Goal: Transaction & Acquisition: Purchase product/service

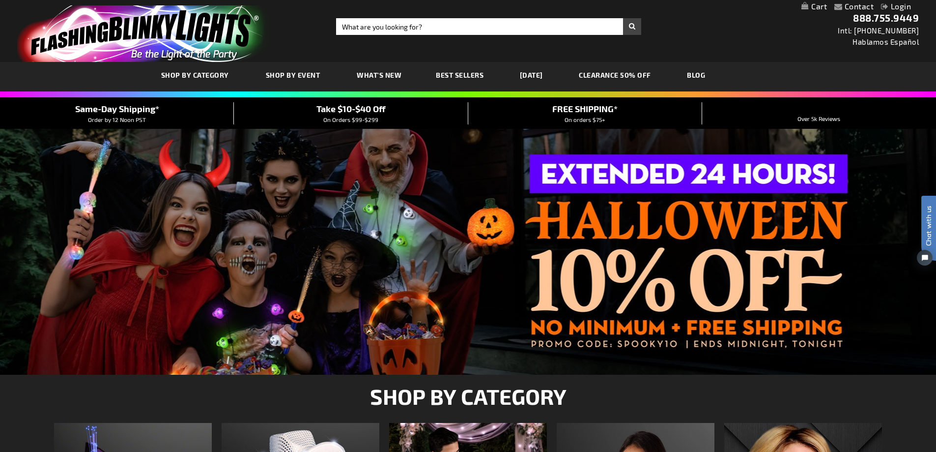
click at [903, 7] on link "Login" at bounding box center [896, 5] width 30 height 9
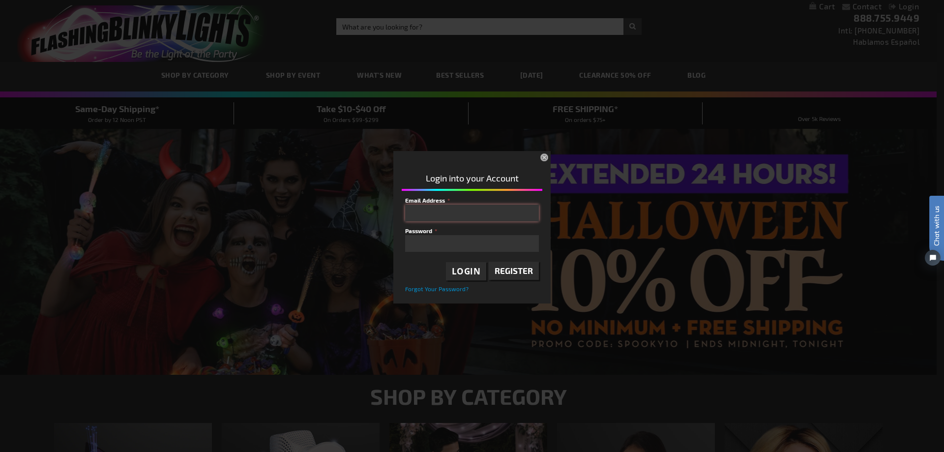
click at [435, 214] on input "Email Address" at bounding box center [472, 213] width 134 height 17
click at [440, 211] on input "tebartel" at bounding box center [472, 213] width 134 height 17
type input "tebartel@texaschildrens.org"
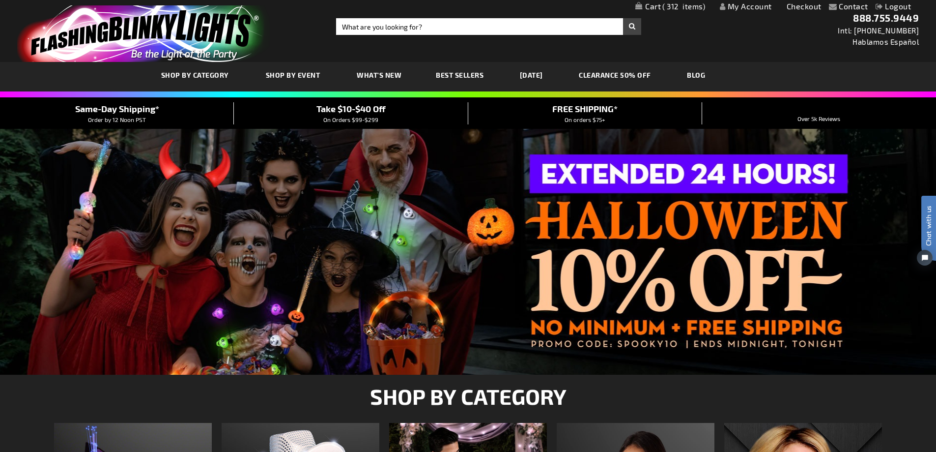
click at [672, 8] on span "312" at bounding box center [684, 6] width 43 height 9
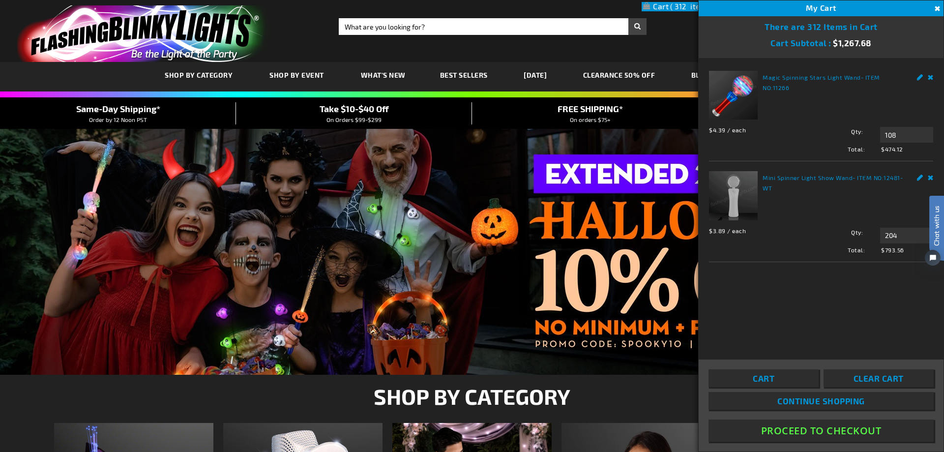
click at [819, 433] on button "Proceed To Checkout" at bounding box center [820, 430] width 225 height 22
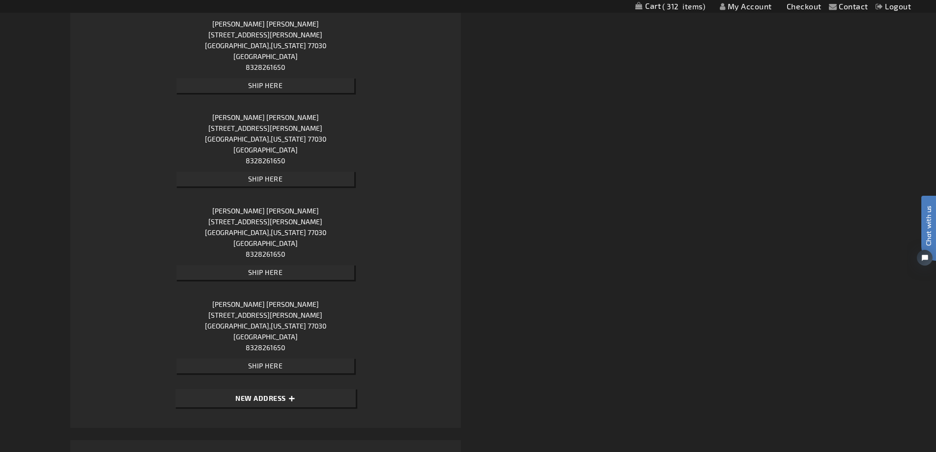
scroll to position [1131, 0]
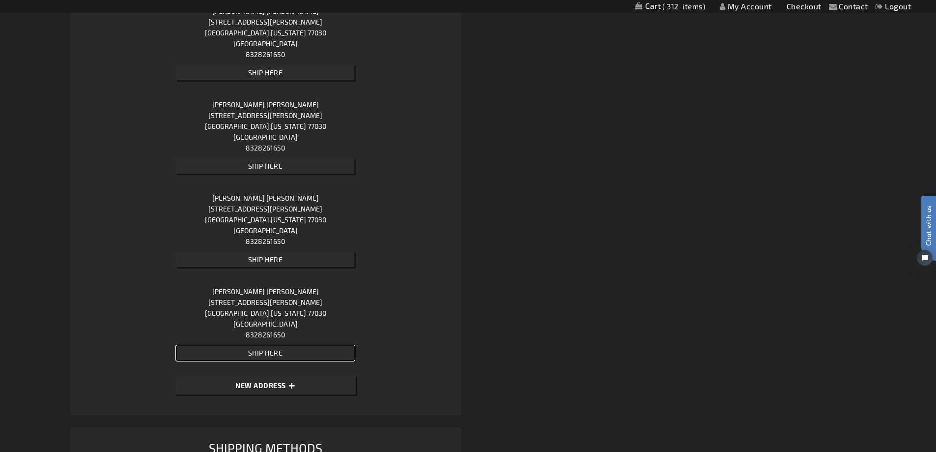
click at [267, 351] on span "Ship Here" at bounding box center [265, 353] width 35 height 8
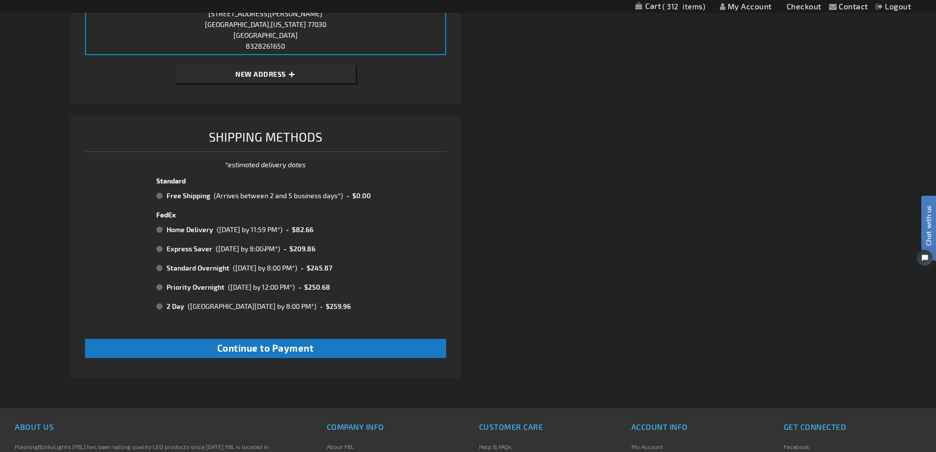
scroll to position [1448, 0]
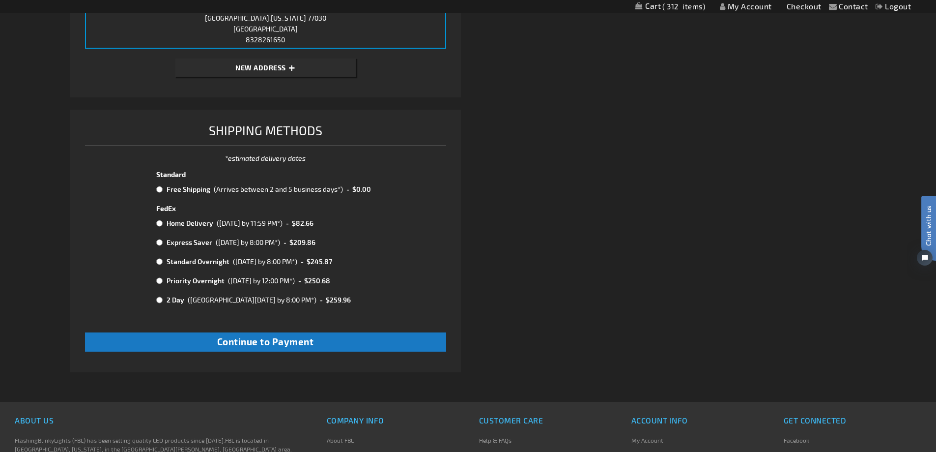
click at [158, 191] on input "radio" at bounding box center [159, 189] width 6 height 8
radio input "true"
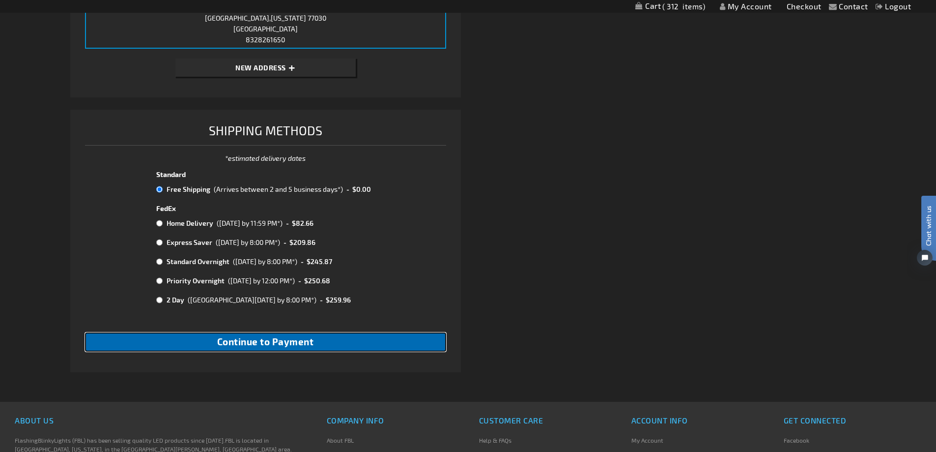
click at [282, 347] on span "Continue to Payment" at bounding box center [265, 341] width 97 height 11
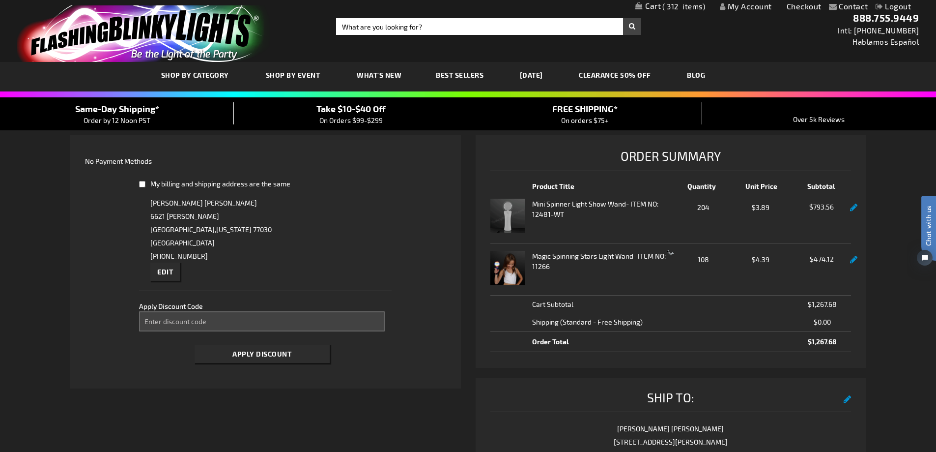
select select "a677d0852bab7b917f5e58f9c3d558a25ece9ace"
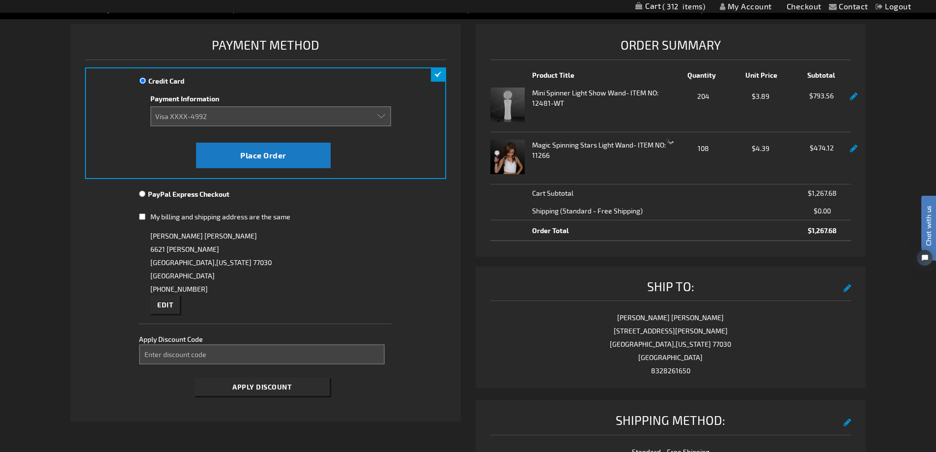
scroll to position [147, 0]
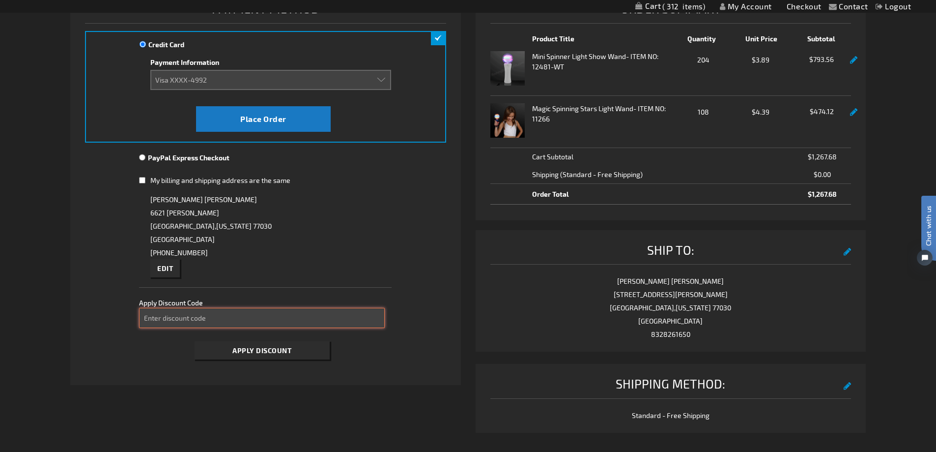
click at [163, 322] on input "Enter discount code" at bounding box center [262, 318] width 246 height 20
type input "spooky10"
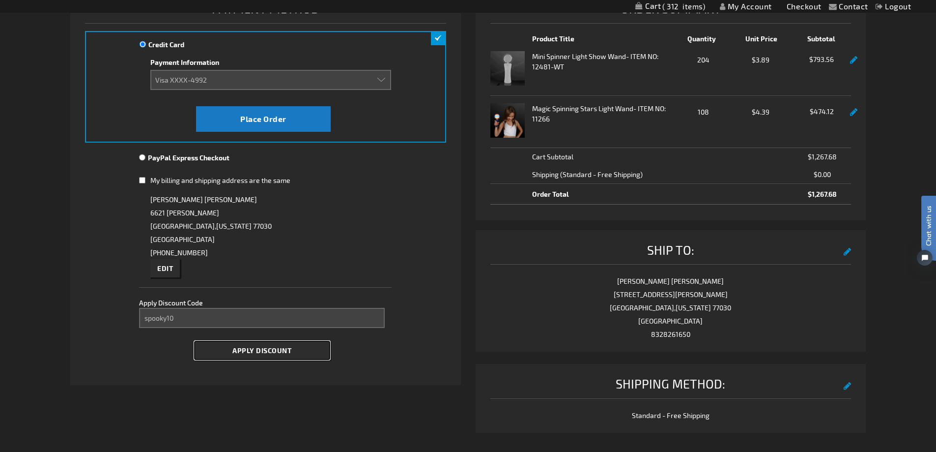
click at [257, 351] on span "Apply Discount" at bounding box center [262, 350] width 59 height 8
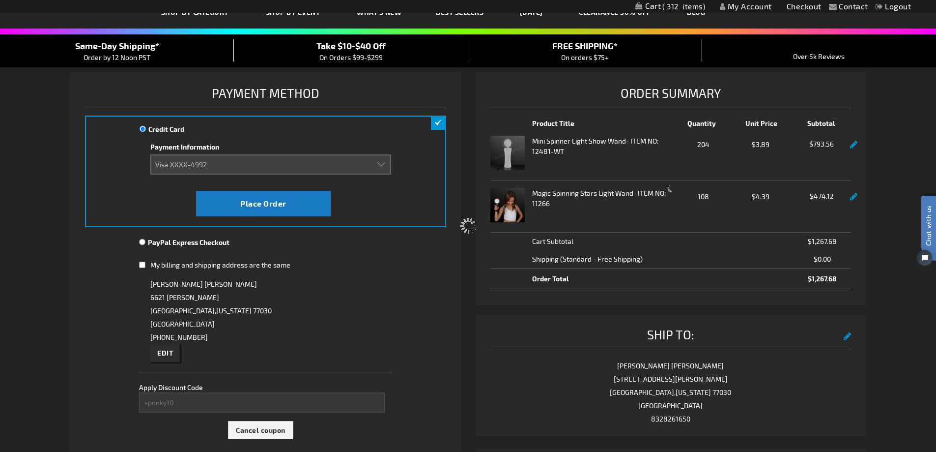
scroll to position [49, 0]
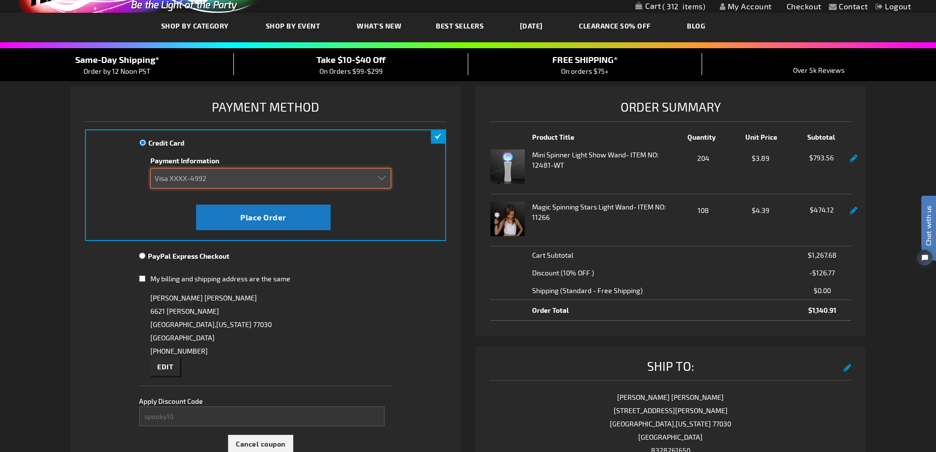
click at [382, 180] on select "Add new card Visa XXXX-6931 (Expired 01/2025) Visa XXXX-6931 Visa XXXX-4992" at bounding box center [270, 178] width 240 height 20
click at [201, 180] on select "Add new card Visa XXXX-6931 (Expired 01/2025) Visa XXXX-6931 Visa XXXX-4992" at bounding box center [270, 178] width 240 height 20
click at [150, 168] on select "Add new card Visa XXXX-6931 (Expired 01/2025) Visa XXXX-6931 Visa XXXX-4992" at bounding box center [270, 178] width 240 height 20
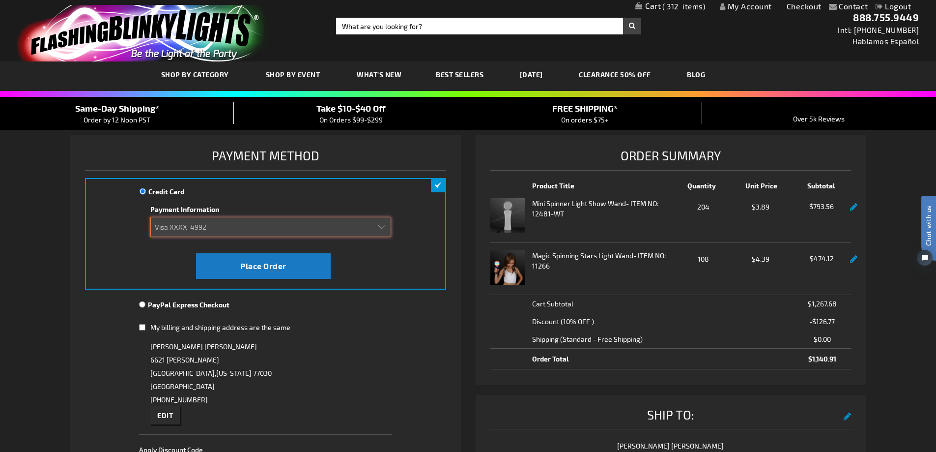
scroll to position [0, 0]
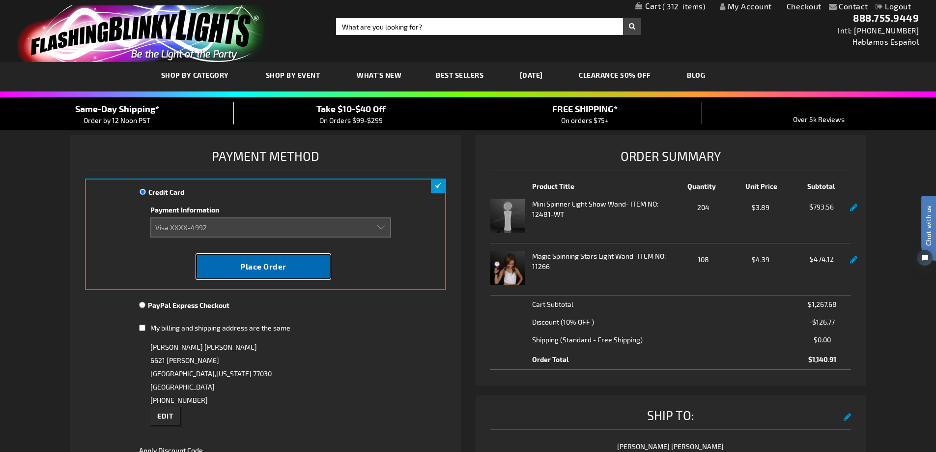
click at [267, 264] on span "Place Order" at bounding box center [263, 266] width 46 height 9
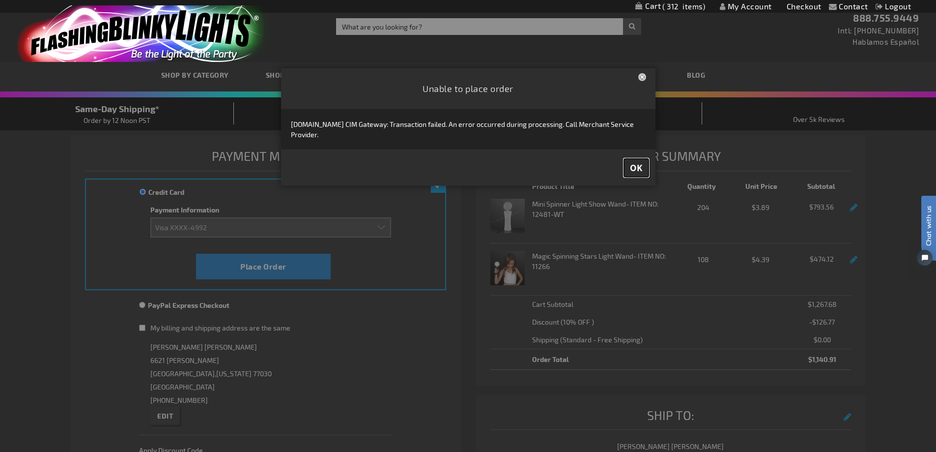
click at [631, 167] on span "OK" at bounding box center [636, 167] width 13 height 11
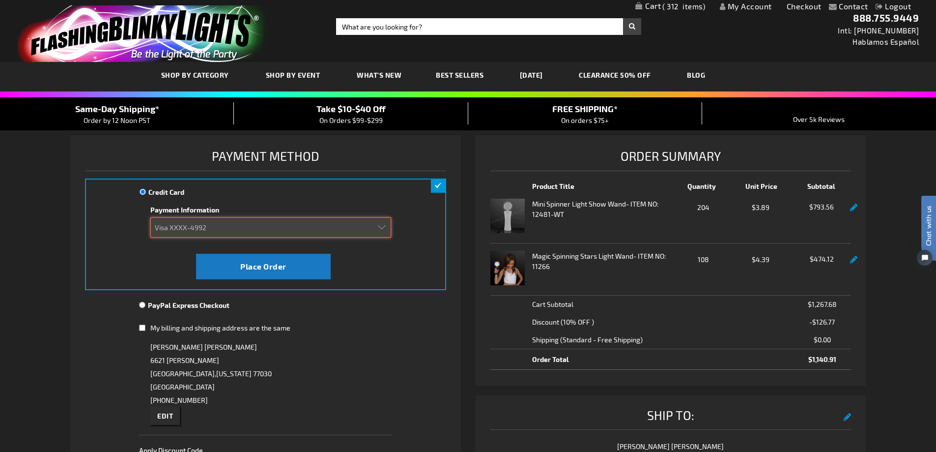
click at [382, 228] on select "Add new card Visa XXXX-6931 (Expired 01/2025) Visa XXXX-6931 Visa XXXX-4992" at bounding box center [270, 227] width 240 height 20
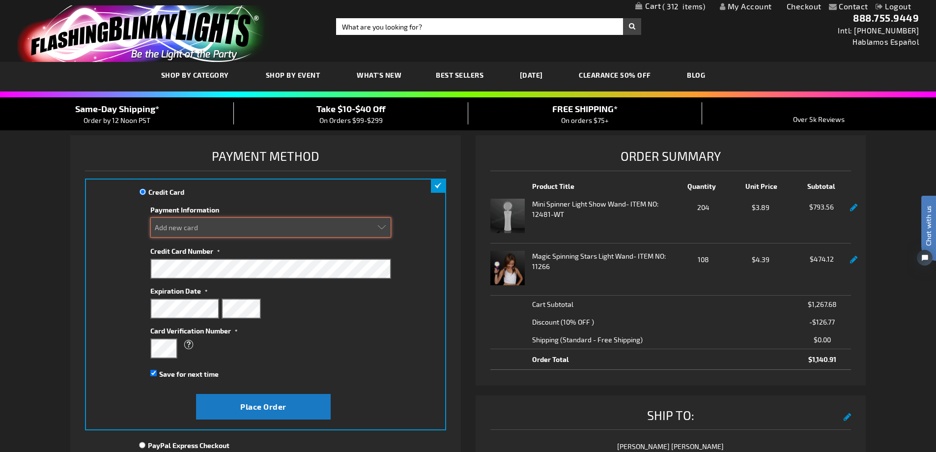
click at [192, 225] on select "Add new card Visa XXXX-6931 (Expired 01/2025) Visa XXXX-6931 Visa XXXX-4992" at bounding box center [270, 227] width 240 height 20
click at [150, 217] on select "Add new card Visa XXXX-6931 (Expired 01/2025) Visa XXXX-6931 Visa XXXX-4992" at bounding box center [270, 227] width 240 height 20
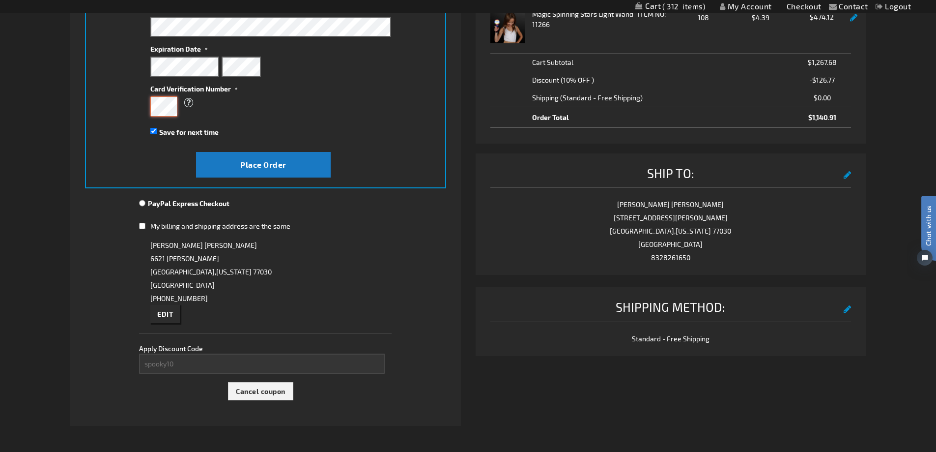
scroll to position [246, 0]
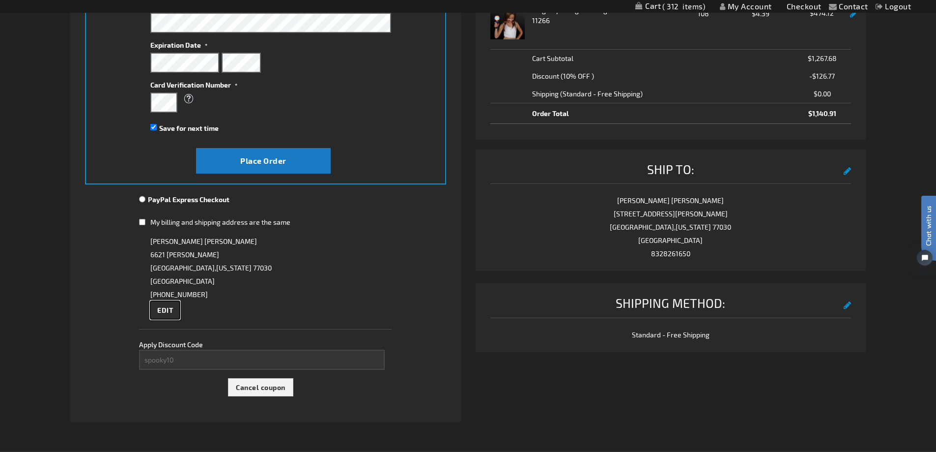
click at [173, 312] on span "Edit" at bounding box center [165, 310] width 16 height 8
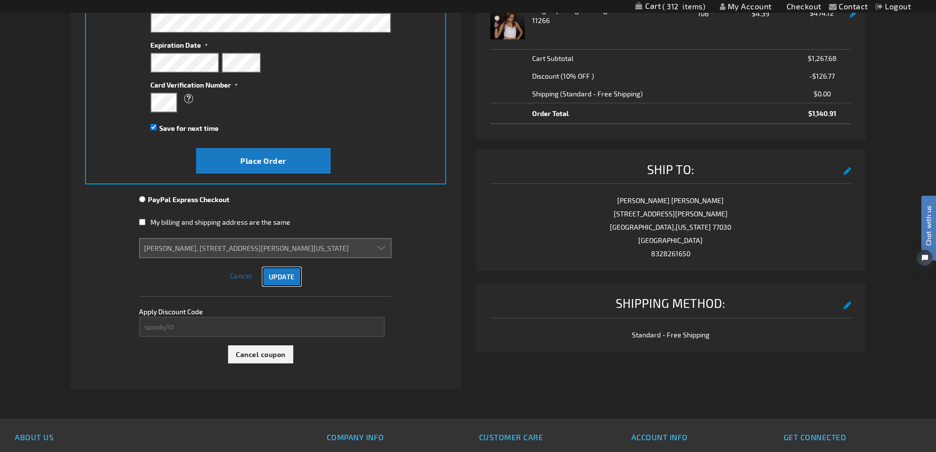
click at [283, 278] on span "Update" at bounding box center [282, 276] width 26 height 8
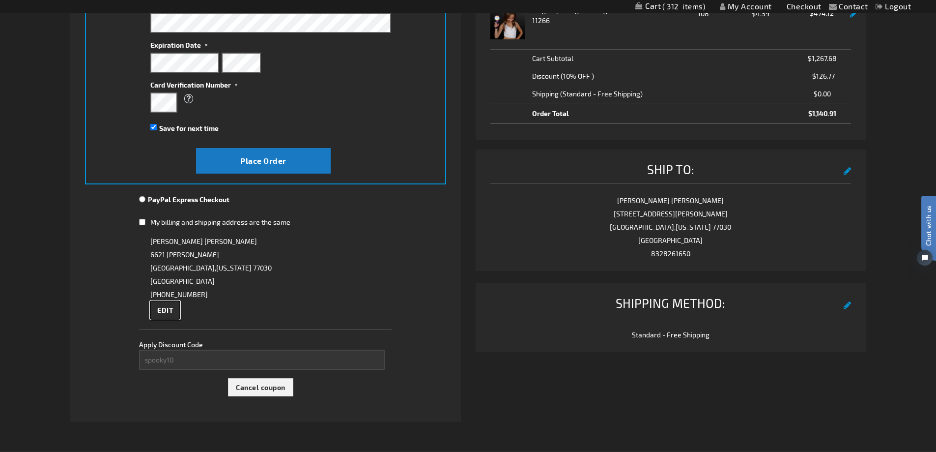
click at [159, 311] on span "Edit" at bounding box center [165, 310] width 16 height 8
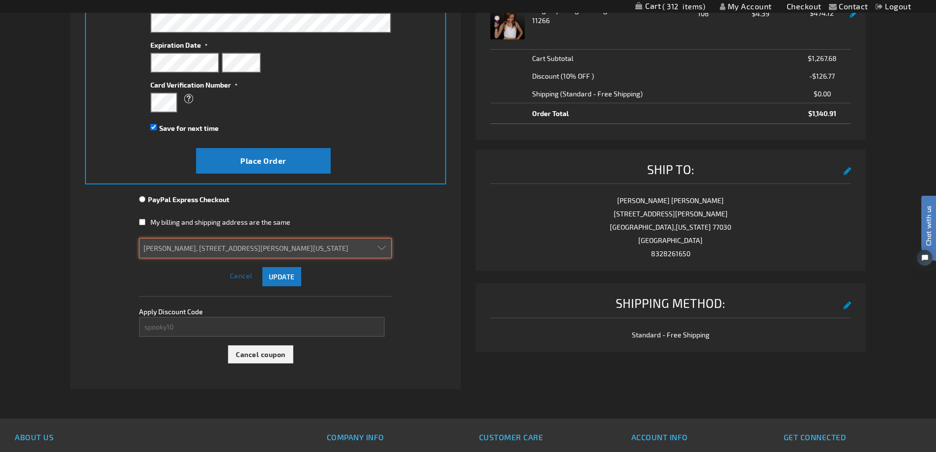
click at [255, 252] on select "Tammy Bartel, 6621 Fannin, Houston, Texas 77030, United States Meghan Schmidt, …" at bounding box center [265, 248] width 253 height 20
click at [417, 224] on fieldset "Payment Information Payment Method Credit Card Credit Card Information Payment …" at bounding box center [265, 134] width 361 height 468
select select
click at [142, 221] on input "My billing and shipping address are the same" at bounding box center [142, 222] width 6 height 20
checkbox input "true"
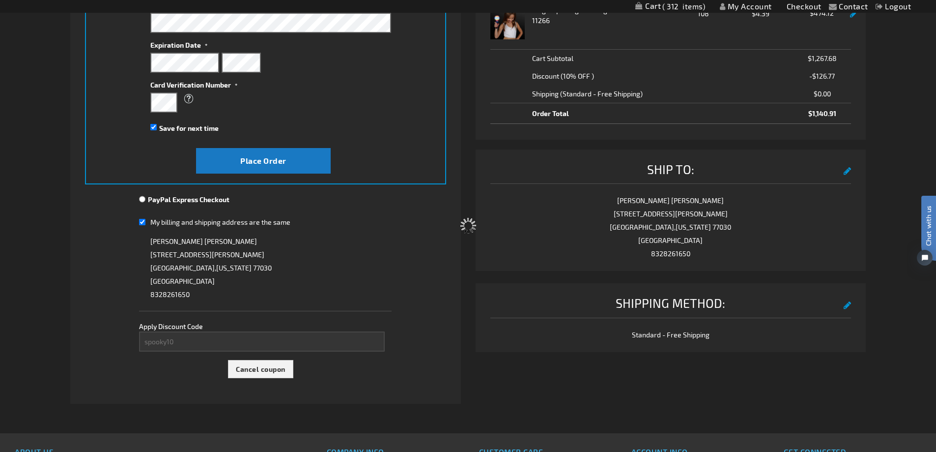
click at [143, 221] on div "Please wait..." at bounding box center [468, 226] width 936 height 452
select select
click at [142, 222] on input "My billing and shipping address are the same" at bounding box center [142, 222] width 6 height 20
checkbox input "false"
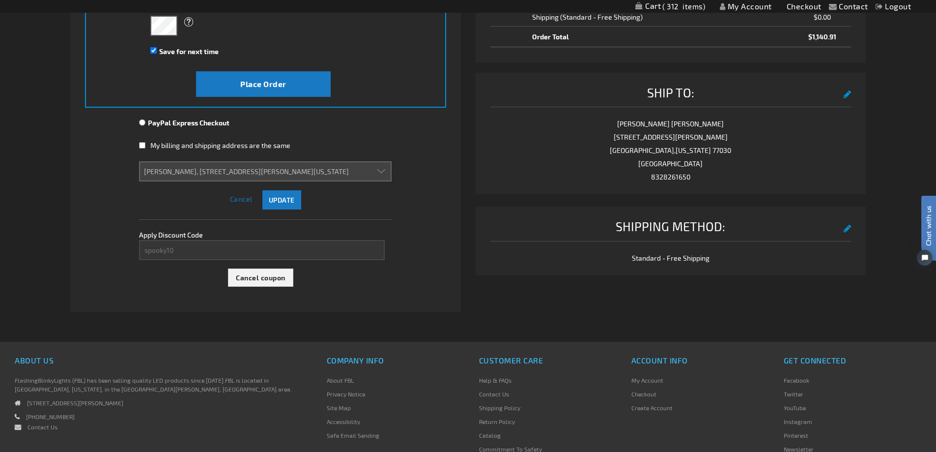
scroll to position [197, 0]
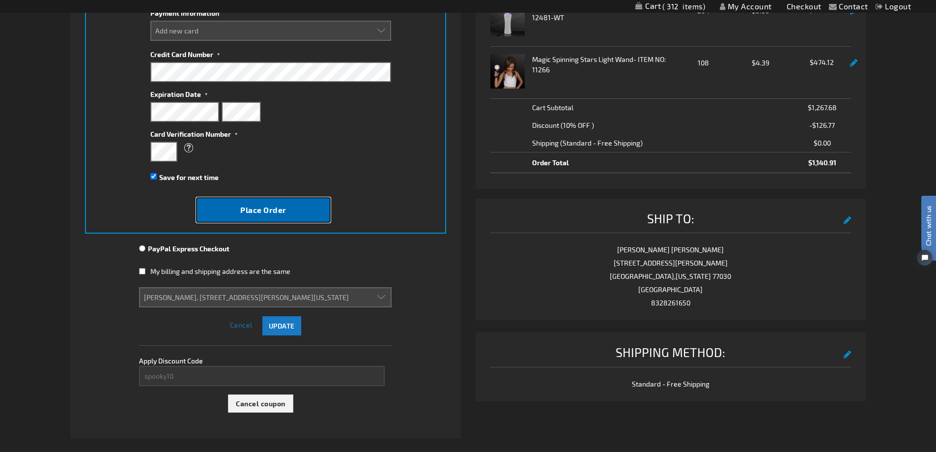
click at [253, 212] on span "Place Order" at bounding box center [263, 209] width 46 height 9
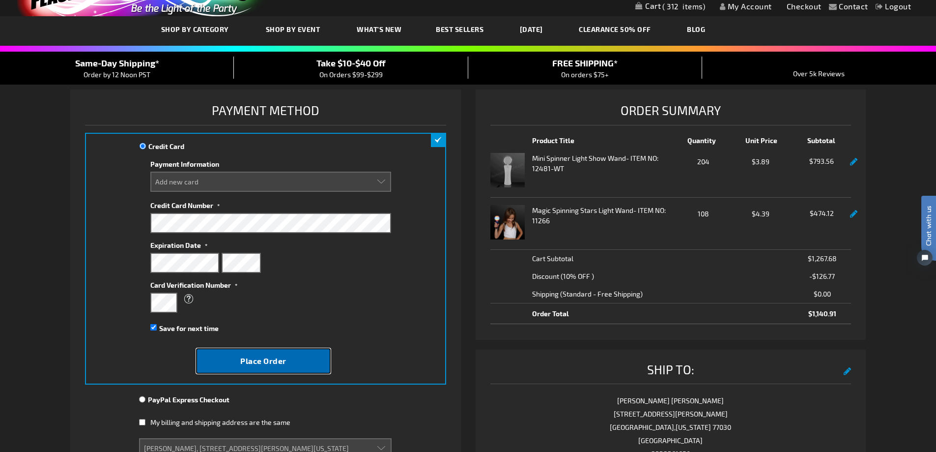
scroll to position [0, 0]
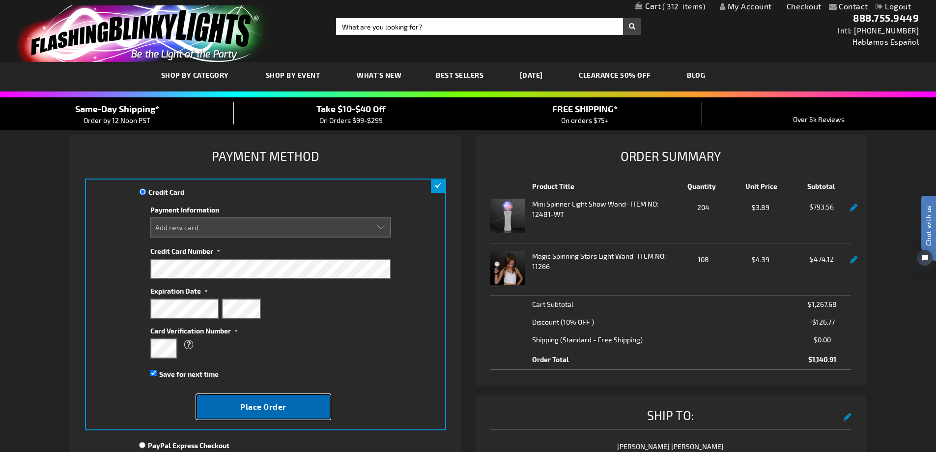
click at [269, 402] on span "Place Order" at bounding box center [263, 406] width 46 height 9
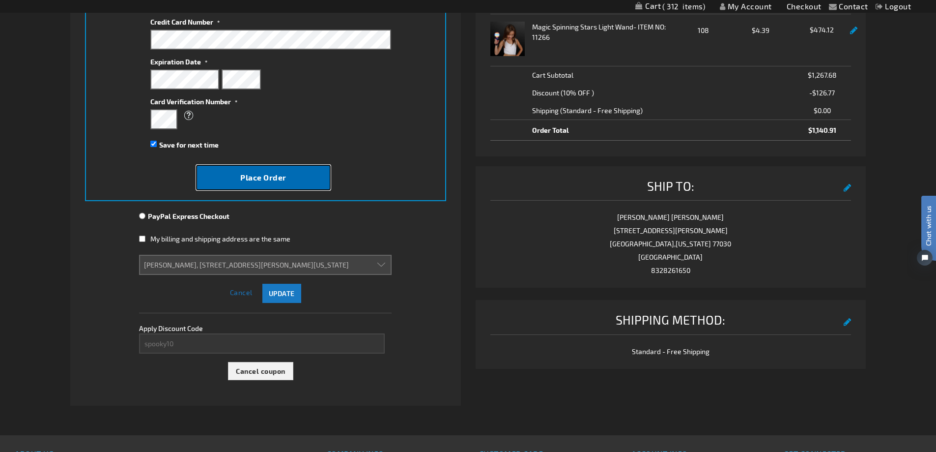
scroll to position [246, 0]
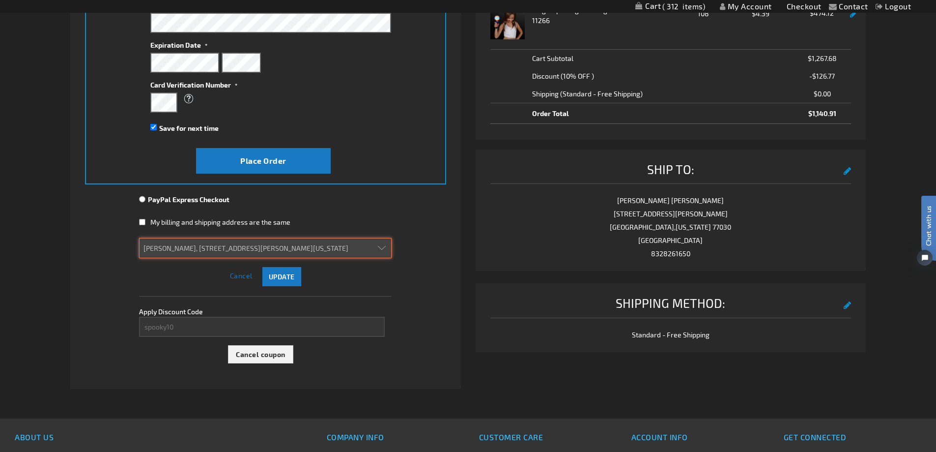
click at [316, 248] on select "Tammy Bartel, 6621 Fannin, Houston, Texas 77030, United States Meghan Schmidt, …" at bounding box center [265, 248] width 253 height 20
click at [139, 238] on select "Tammy Bartel, 6621 Fannin, Houston, Texas 77030, United States Meghan Schmidt, …" at bounding box center [265, 248] width 253 height 20
click at [286, 276] on span "Update" at bounding box center [282, 276] width 26 height 8
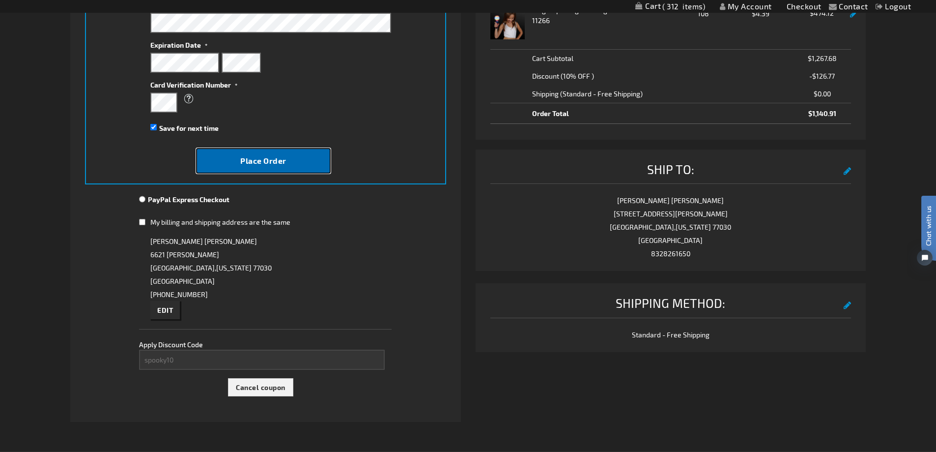
click at [267, 163] on span "Place Order" at bounding box center [263, 160] width 46 height 9
select select
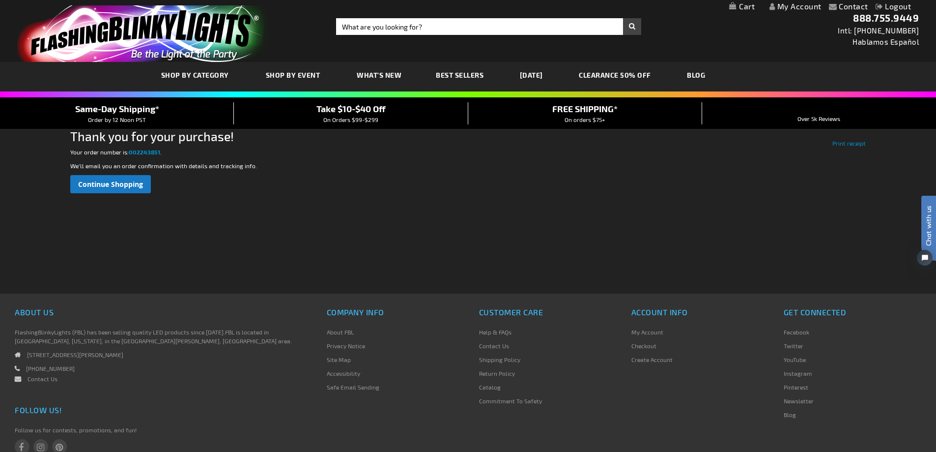
click at [896, 4] on link "Logout" at bounding box center [894, 5] width 36 height 9
